Goal: Task Accomplishment & Management: Manage account settings

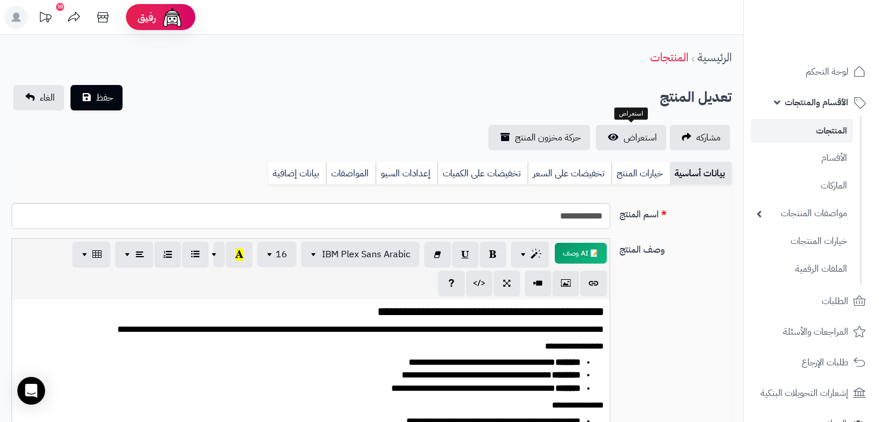
select select
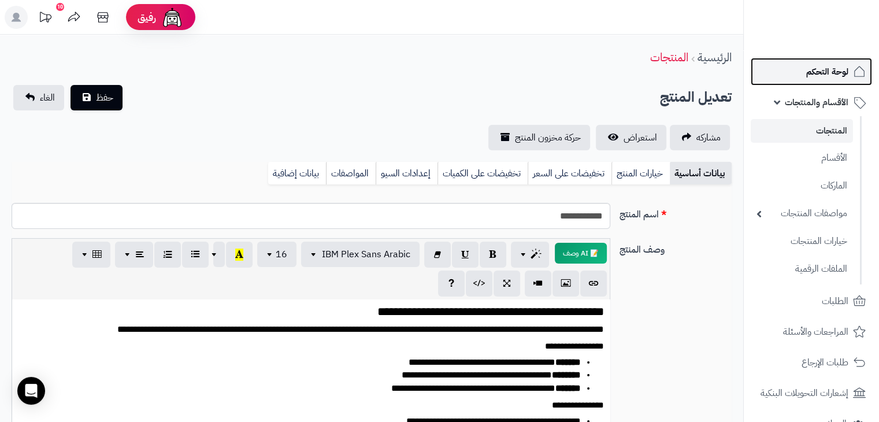
click at [819, 80] on link "لوحة التحكم" at bounding box center [811, 72] width 121 height 28
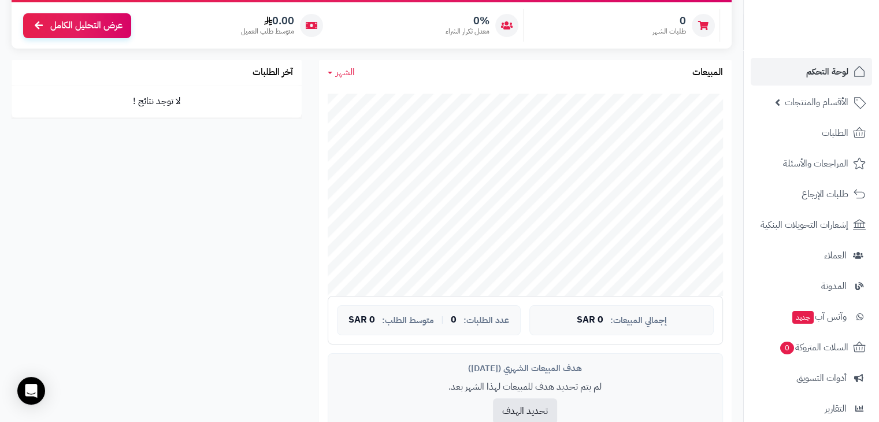
scroll to position [92, 0]
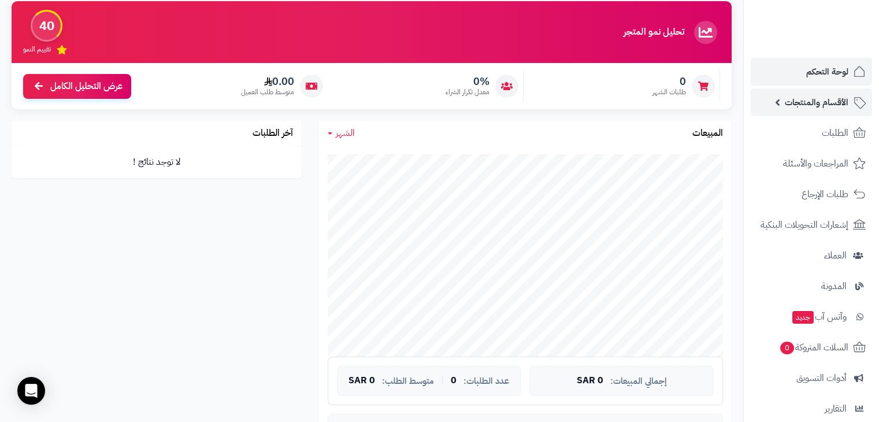
click at [804, 106] on span "الأقسام والمنتجات" at bounding box center [817, 102] width 64 height 16
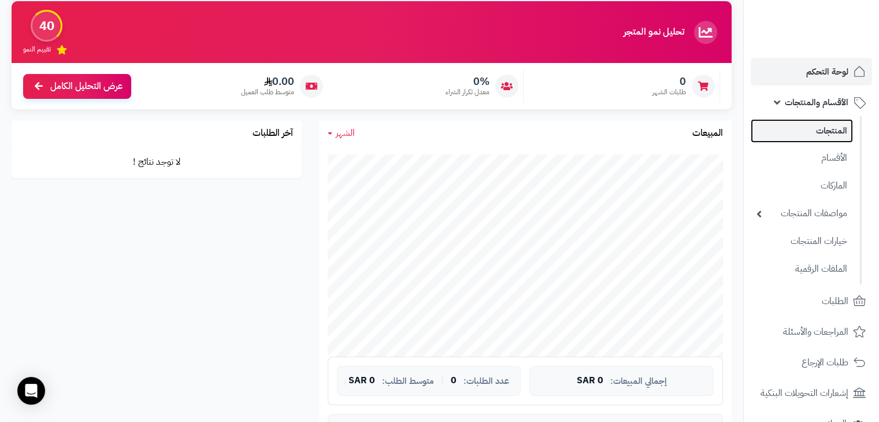
click at [817, 137] on link "المنتجات" at bounding box center [802, 131] width 102 height 24
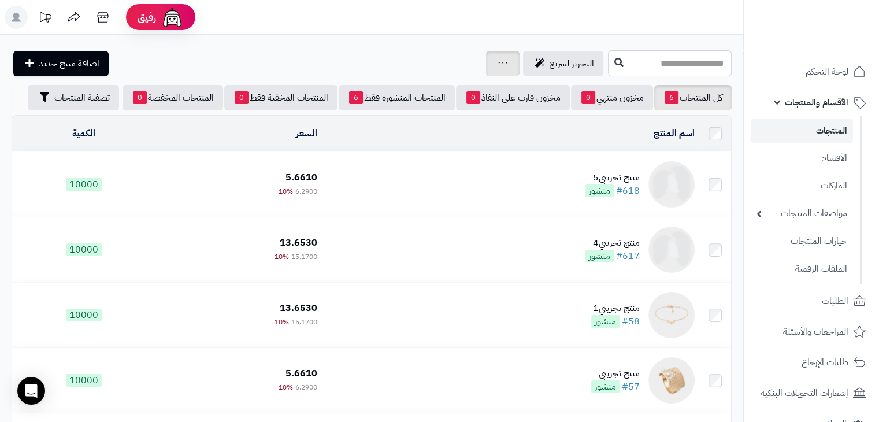
click at [498, 61] on icon at bounding box center [502, 63] width 9 height 8
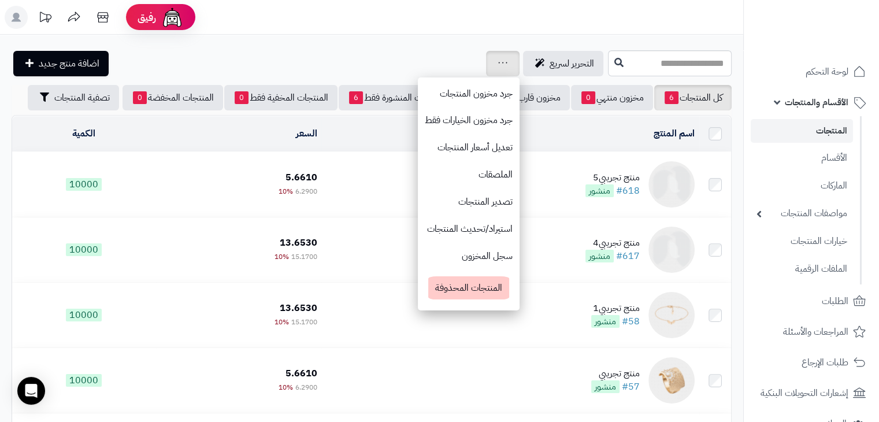
click at [498, 61] on icon at bounding box center [502, 63] width 9 height 8
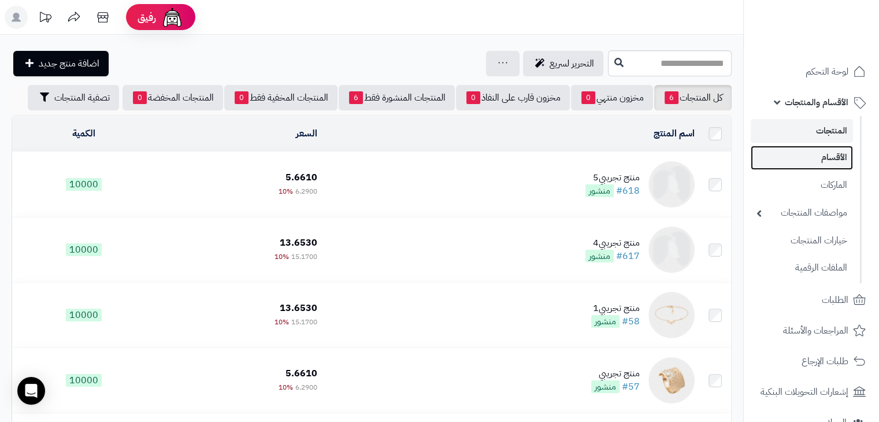
click at [830, 156] on link "الأقسام" at bounding box center [802, 158] width 102 height 24
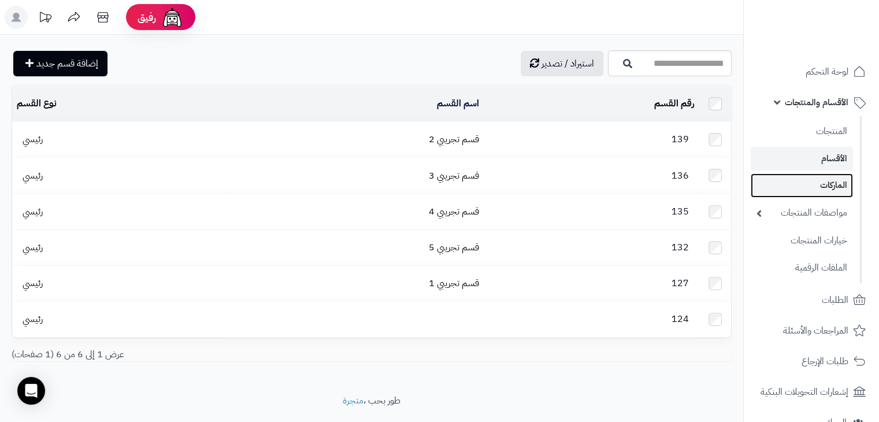
click at [824, 179] on link "الماركات" at bounding box center [802, 185] width 102 height 24
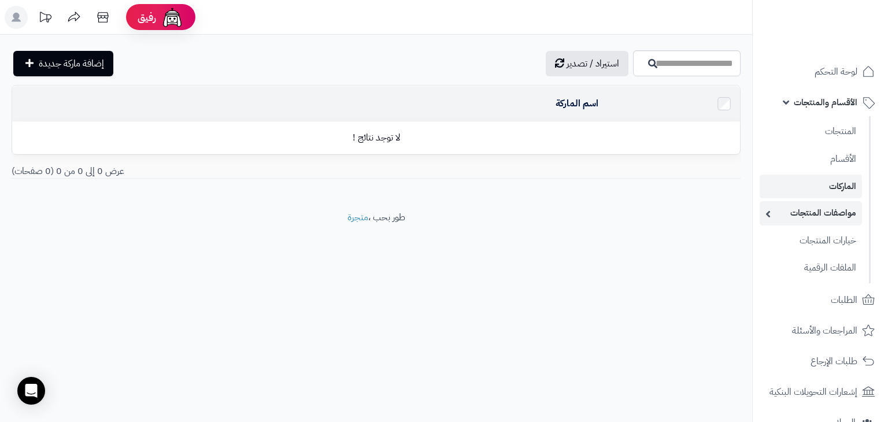
click at [819, 207] on link "مواصفات المنتجات" at bounding box center [811, 213] width 102 height 24
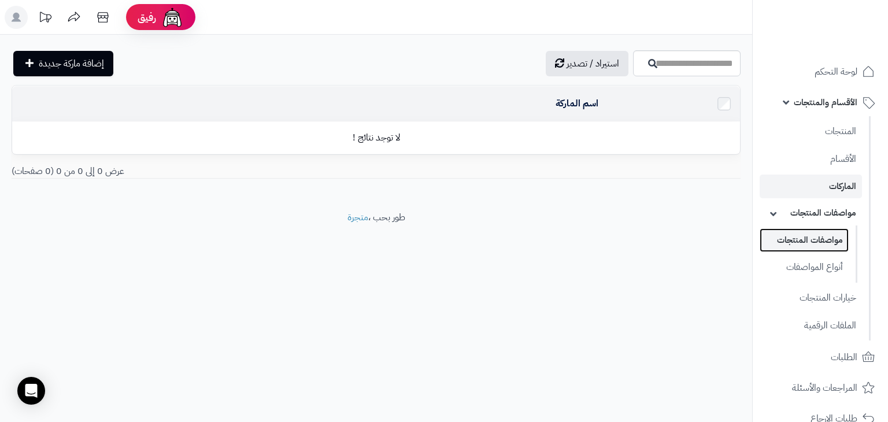
click at [823, 241] on link "مواصفات المنتجات" at bounding box center [804, 240] width 89 height 24
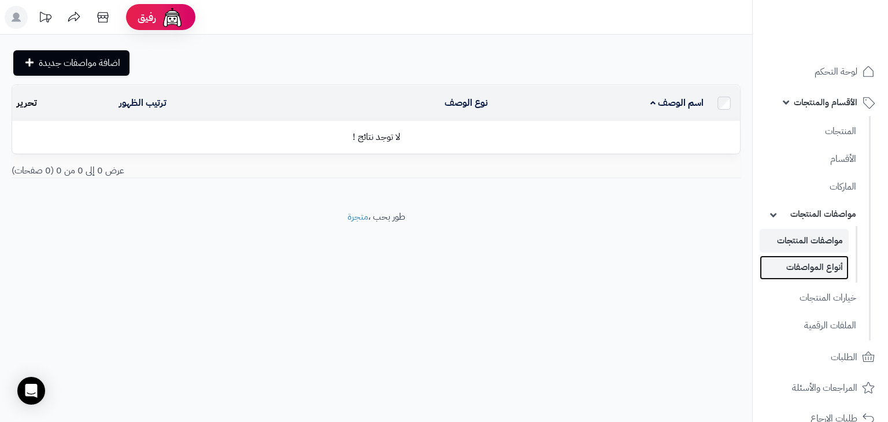
click at [823, 258] on link "أنواع المواصفات" at bounding box center [804, 268] width 89 height 24
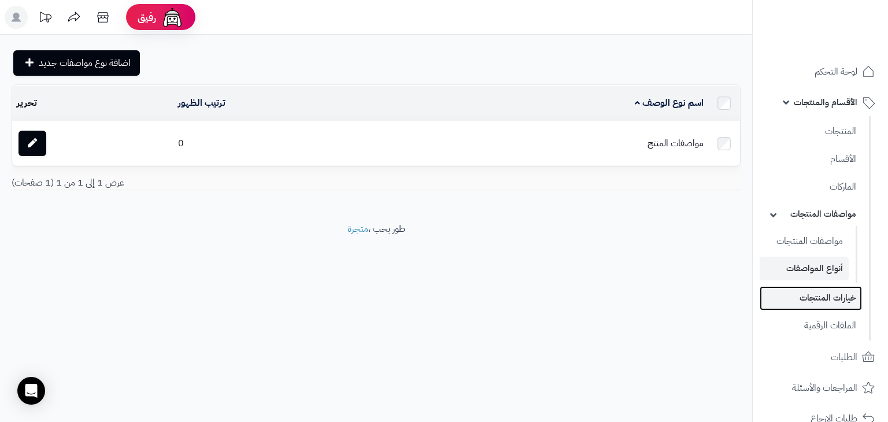
click at [827, 293] on link "خيارات المنتجات" at bounding box center [811, 298] width 102 height 24
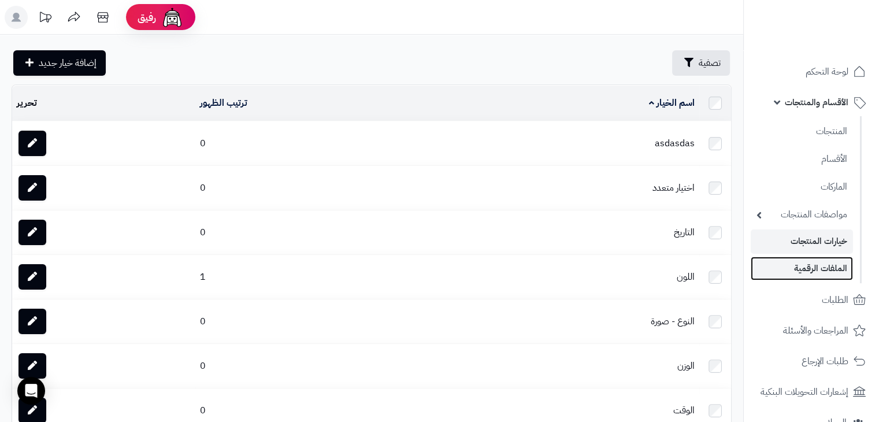
click at [816, 266] on link "الملفات الرقمية" at bounding box center [802, 269] width 102 height 24
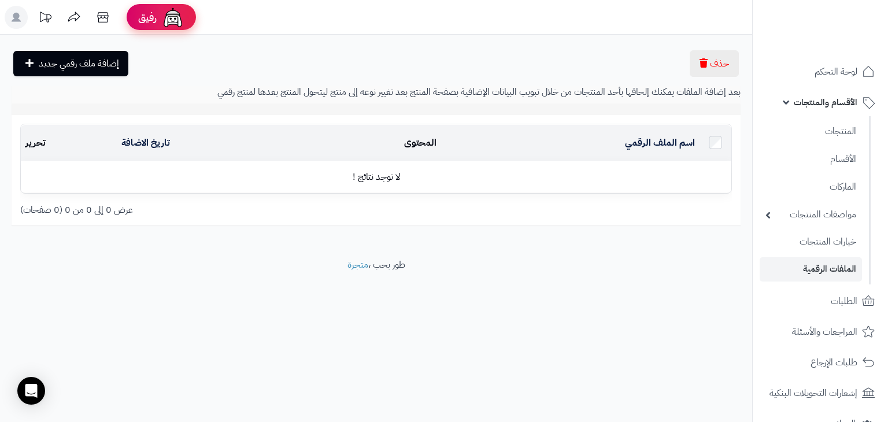
click at [166, 21] on img at bounding box center [172, 17] width 23 height 23
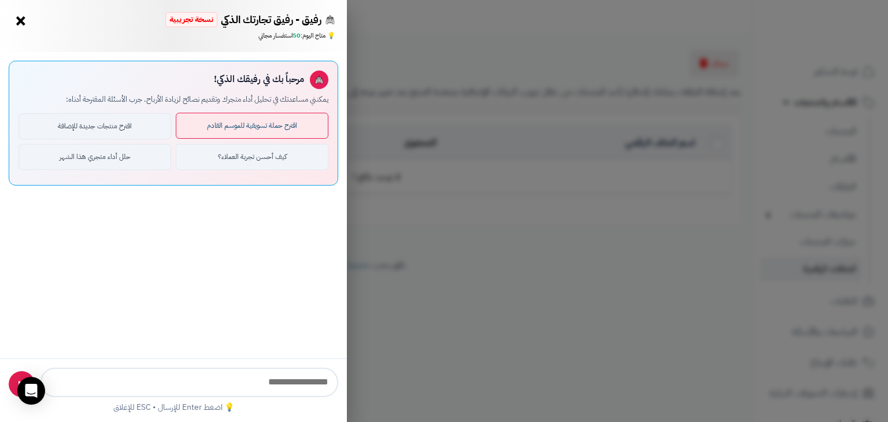
click at [266, 123] on button "اقترح حملة تسويقية للموسم القادم" at bounding box center [252, 126] width 153 height 26
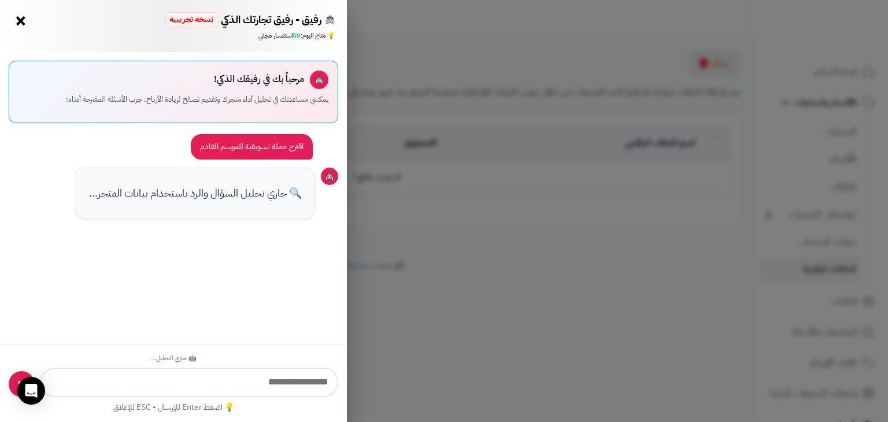
click at [423, 238] on div "رفيق - رفيق تجارتك الذكي نسخة تجريبية ⭐ تاجر متنامي × 💡 متاح اليوم: 50 استفسار …" at bounding box center [444, 211] width 888 height 422
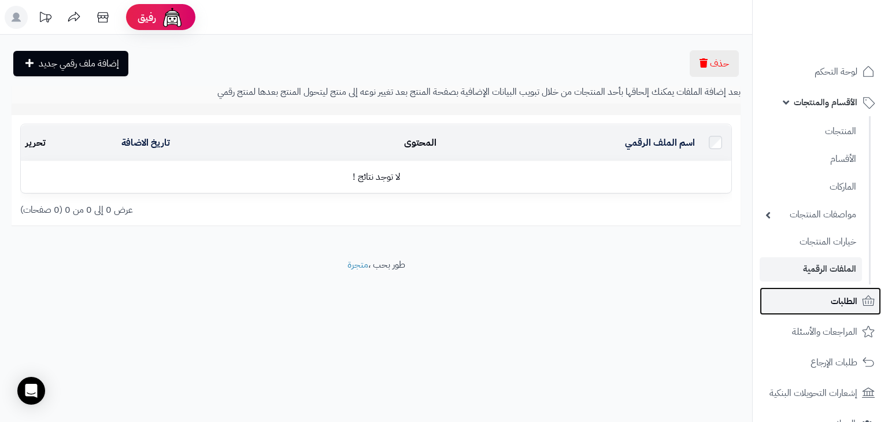
click at [832, 301] on span "الطلبات" at bounding box center [844, 301] width 27 height 16
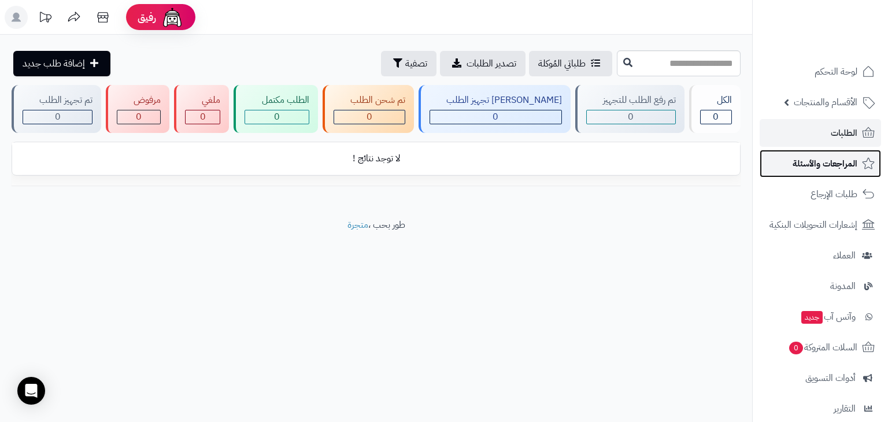
click at [831, 168] on span "المراجعات والأسئلة" at bounding box center [825, 164] width 65 height 16
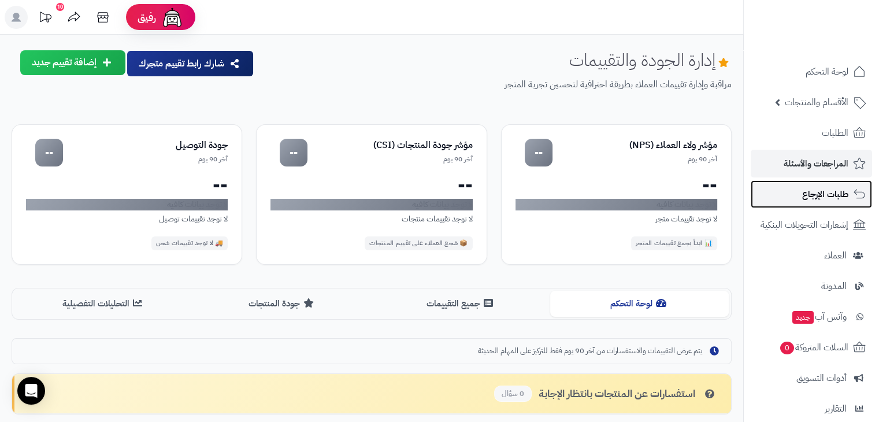
click at [827, 189] on span "طلبات الإرجاع" at bounding box center [826, 194] width 46 height 16
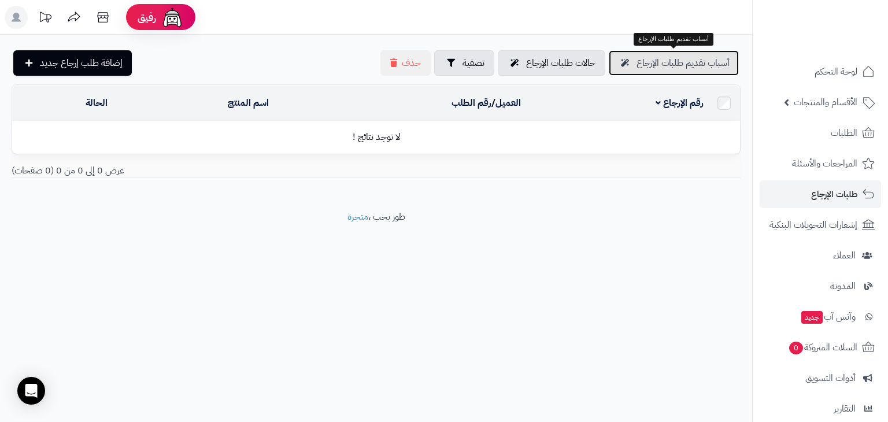
click at [689, 61] on span "أسباب تقديم طلبات الإرجاع" at bounding box center [683, 63] width 93 height 14
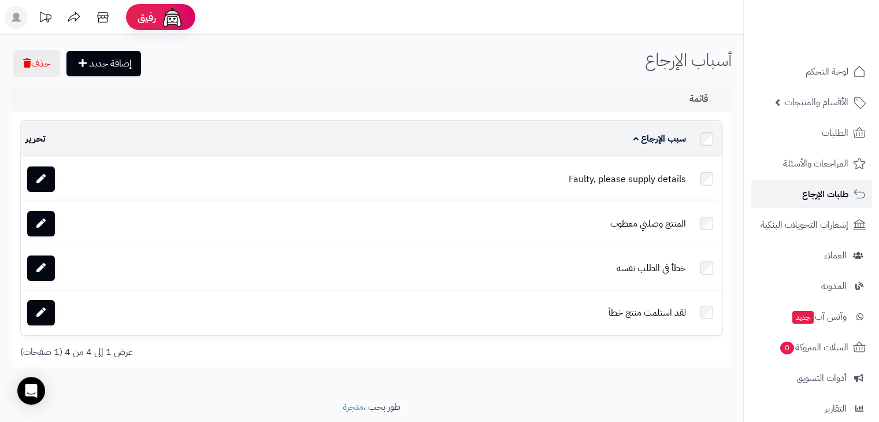
click at [826, 195] on span "طلبات الإرجاع" at bounding box center [826, 194] width 46 height 16
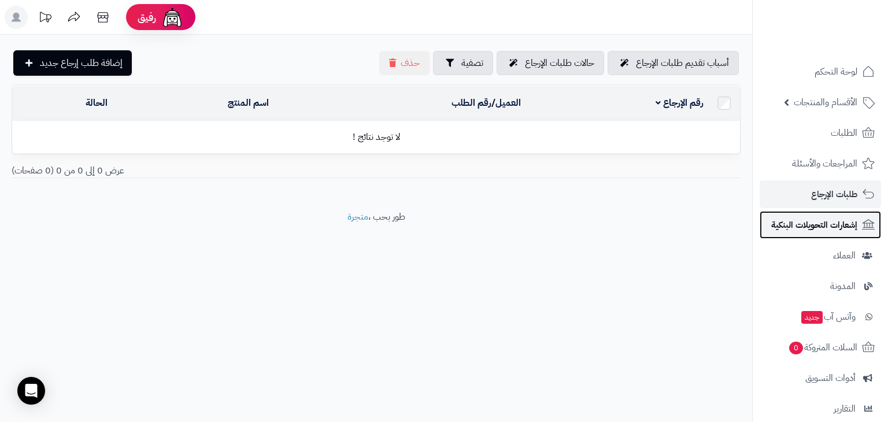
click at [826, 230] on span "إشعارات التحويلات البنكية" at bounding box center [814, 225] width 86 height 16
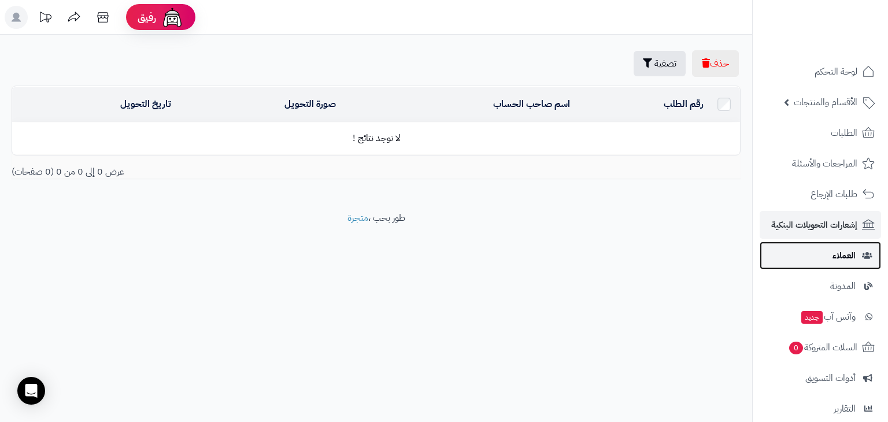
click at [812, 258] on link "العملاء" at bounding box center [820, 256] width 121 height 28
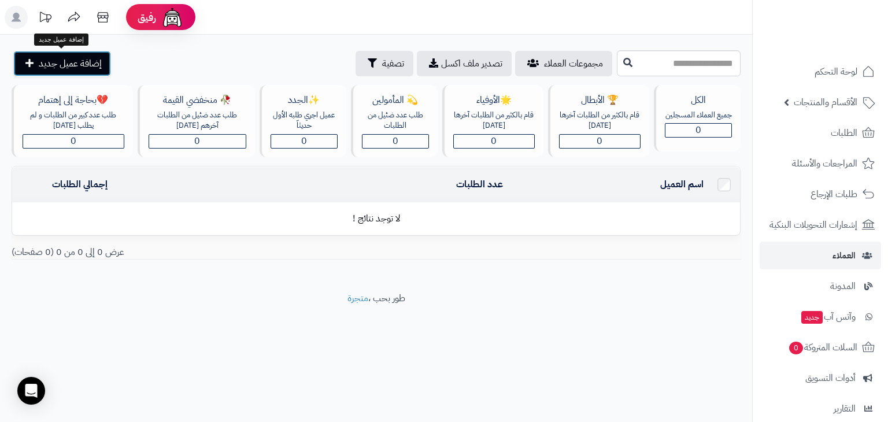
click at [56, 62] on span "إضافة عميل جديد" at bounding box center [70, 64] width 63 height 14
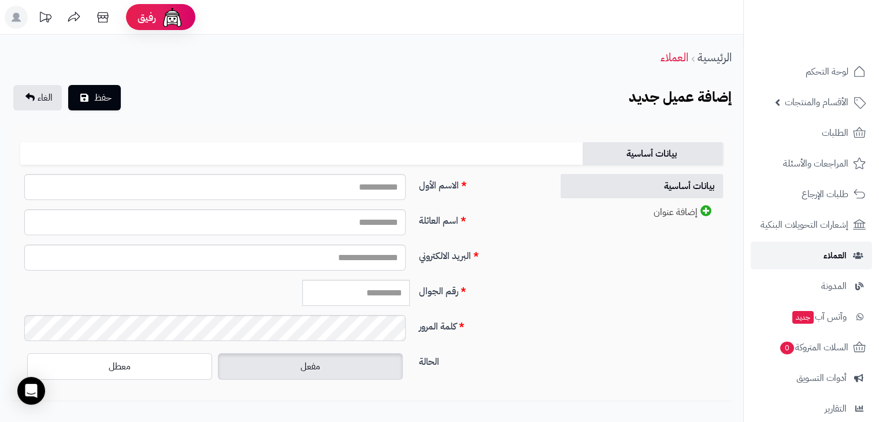
click at [835, 252] on span "العملاء" at bounding box center [835, 255] width 23 height 16
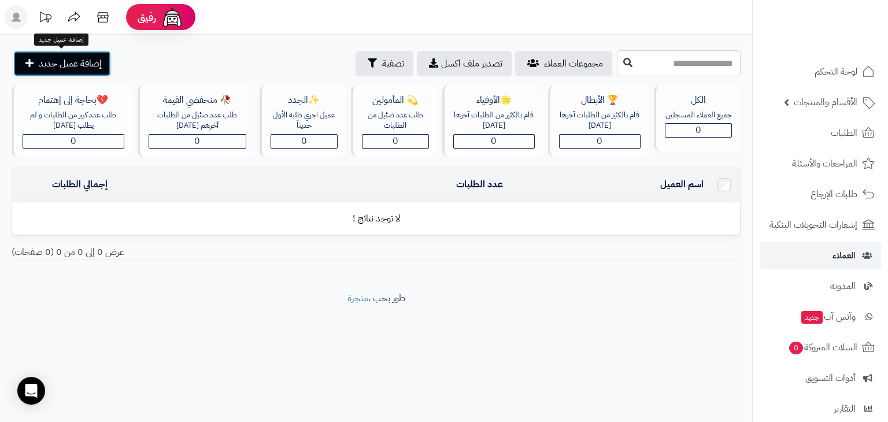
click at [57, 64] on span "إضافة عميل جديد" at bounding box center [70, 64] width 63 height 14
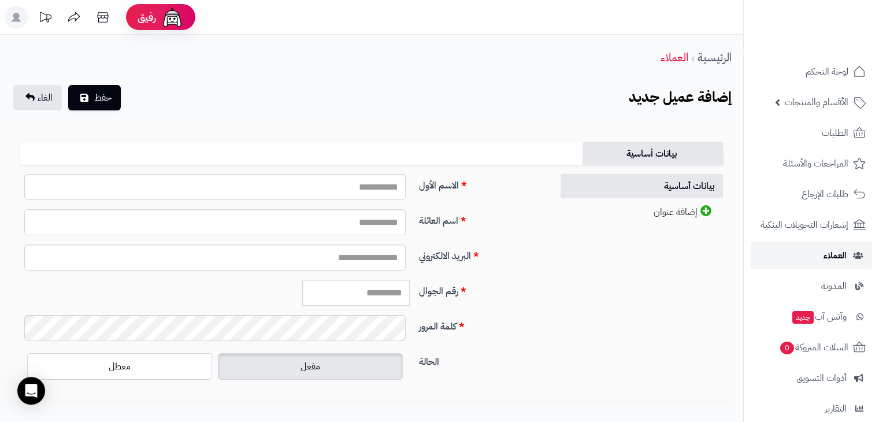
click at [830, 254] on span "العملاء" at bounding box center [835, 255] width 23 height 16
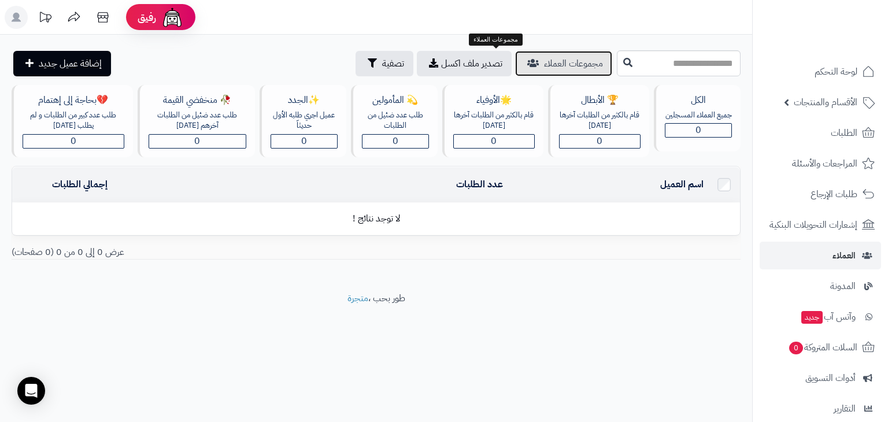
click at [544, 62] on span "مجموعات العملاء" at bounding box center [573, 64] width 59 height 14
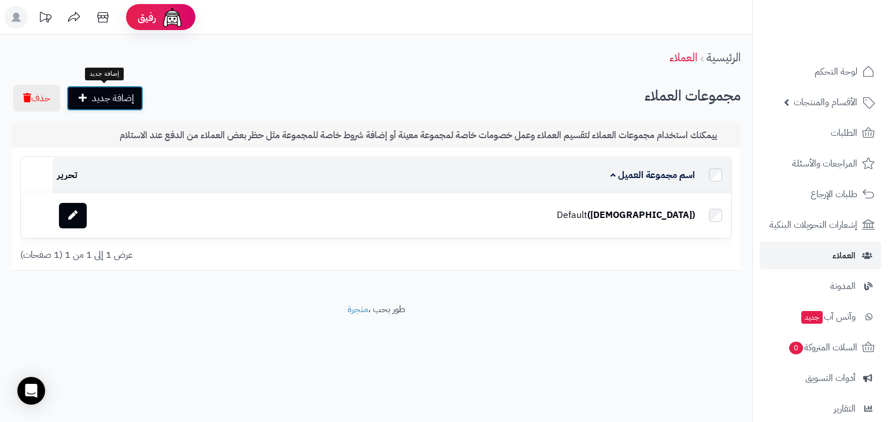
click at [131, 97] on span "إضافة جديد" at bounding box center [113, 98] width 42 height 14
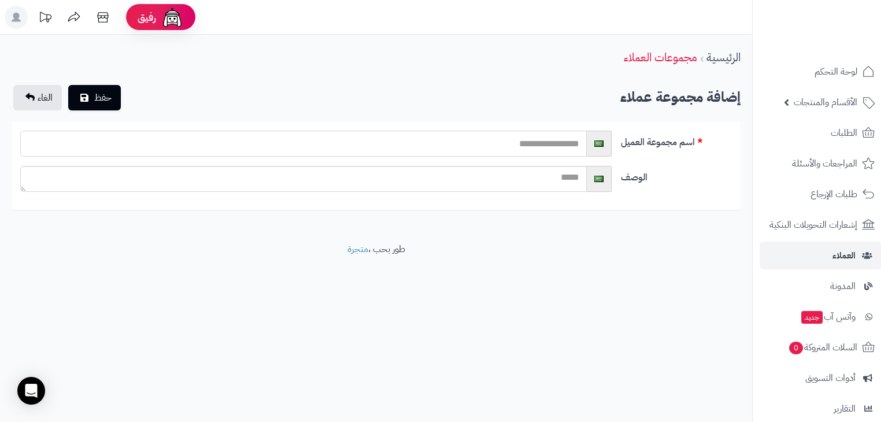
click at [523, 143] on input "text" at bounding box center [303, 144] width 567 height 26
click at [836, 250] on span "العملاء" at bounding box center [844, 255] width 23 height 16
